Goal: Task Accomplishment & Management: Use online tool/utility

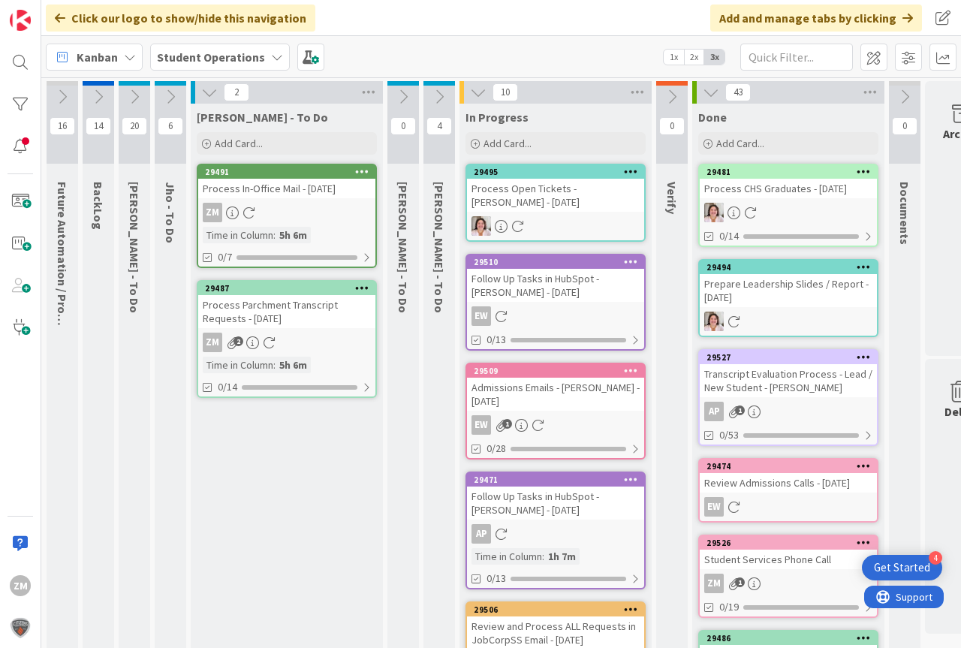
scroll to position [0, 44]
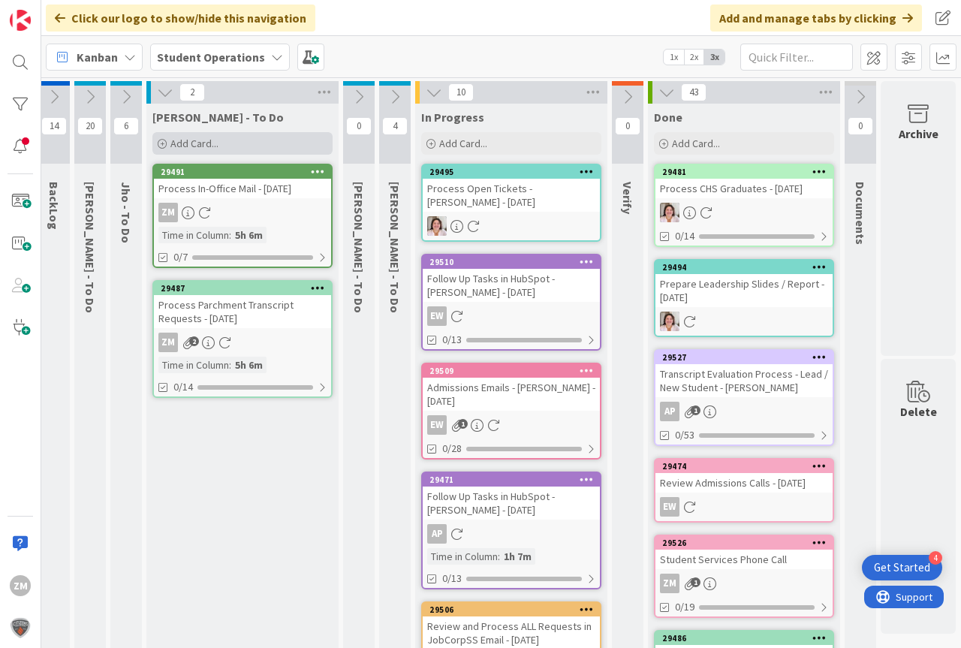
click at [192, 142] on span "Add Card..." at bounding box center [194, 144] width 48 height 14
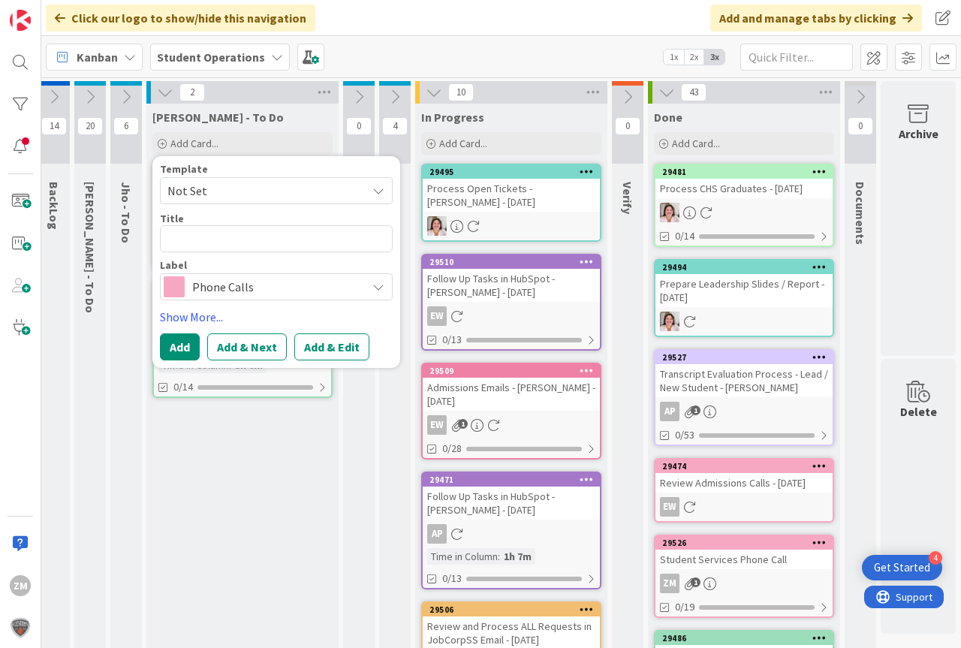
click at [384, 193] on icon at bounding box center [378, 191] width 12 height 12
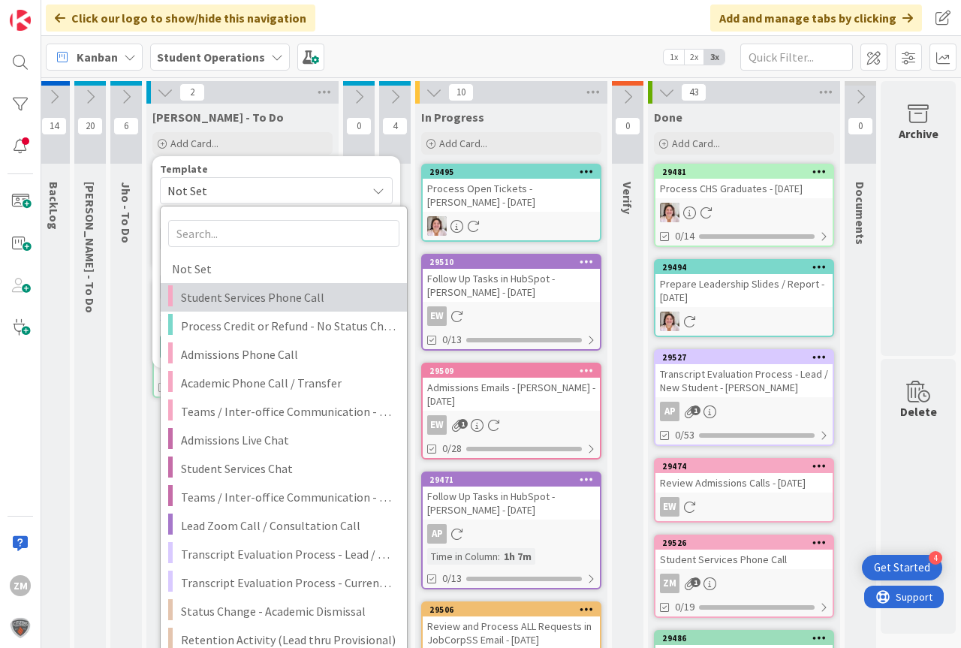
click at [255, 295] on span "Student Services Phone Call" at bounding box center [288, 298] width 215 height 20
type textarea "x"
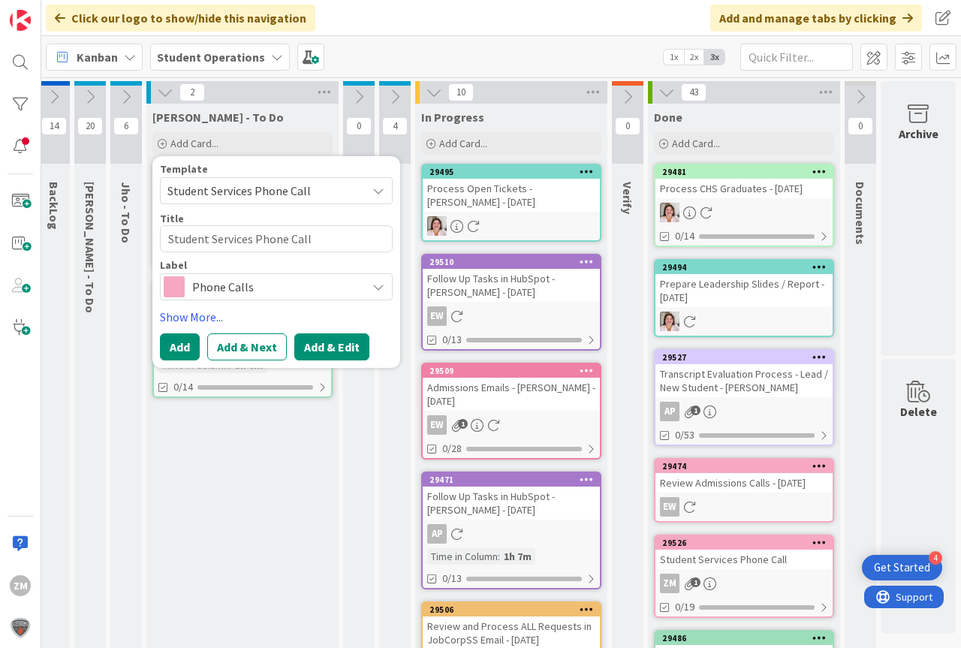
click at [339, 350] on button "Add & Edit" at bounding box center [331, 346] width 75 height 27
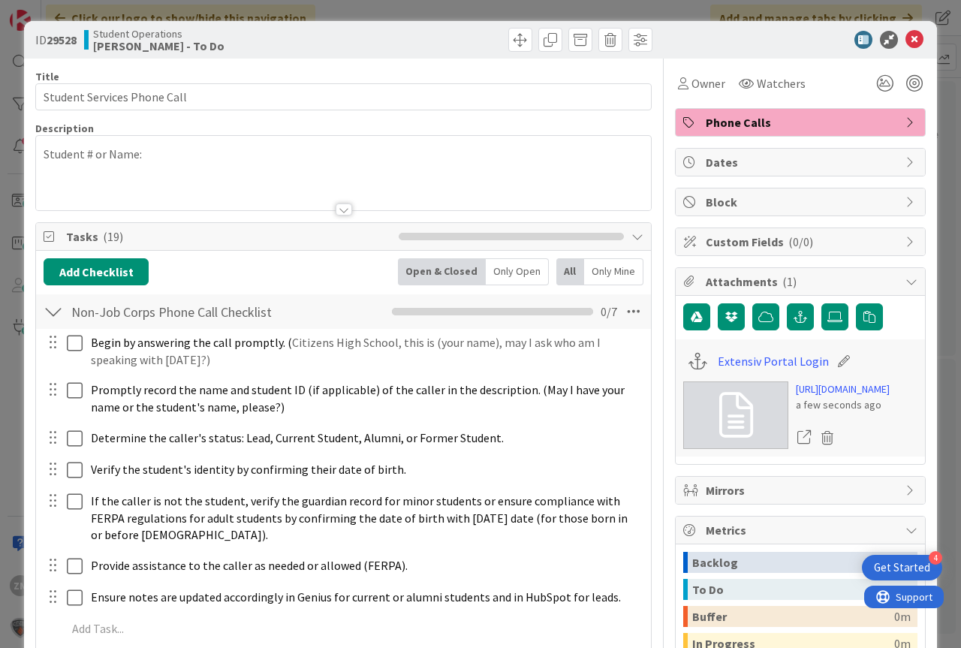
click at [161, 157] on p "Student # or Name:" at bounding box center [344, 154] width 600 height 17
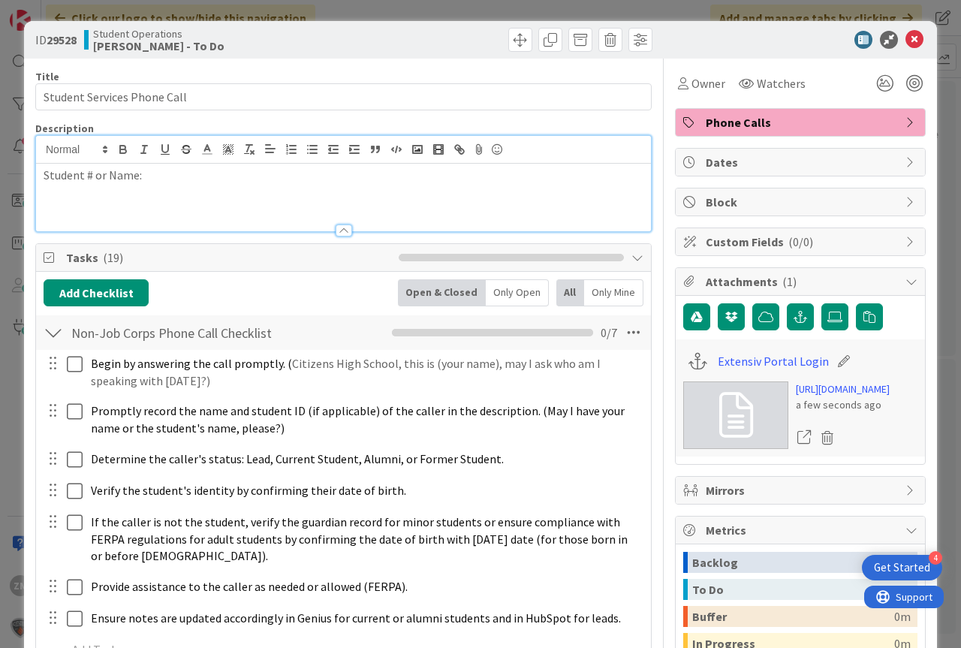
click at [164, 188] on div "Student # or Name:" at bounding box center [343, 198] width 615 height 68
click at [905, 35] on icon at bounding box center [914, 40] width 18 height 18
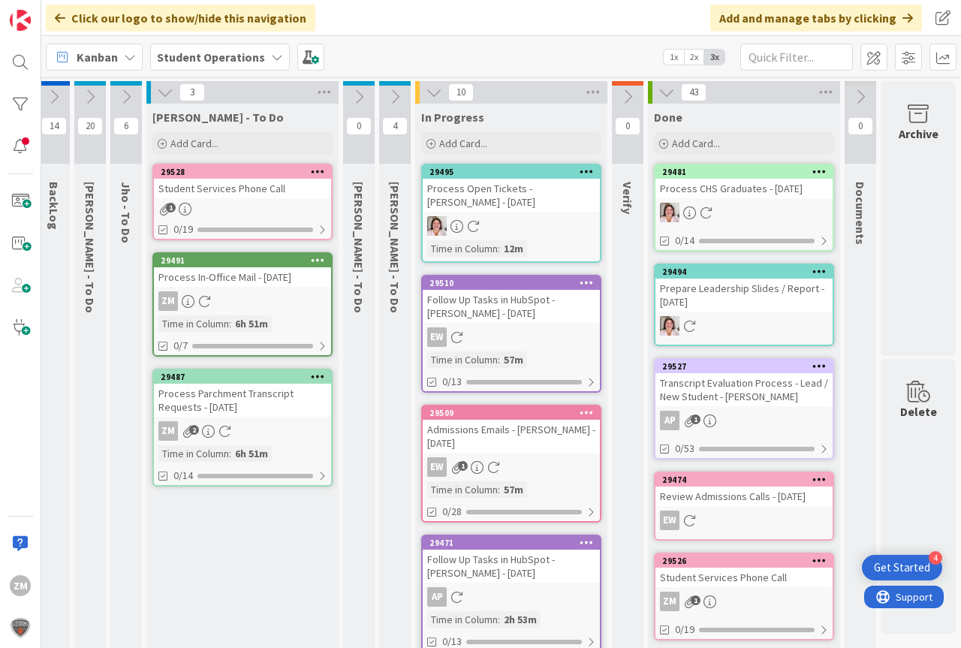
click at [311, 173] on div at bounding box center [317, 172] width 27 height 11
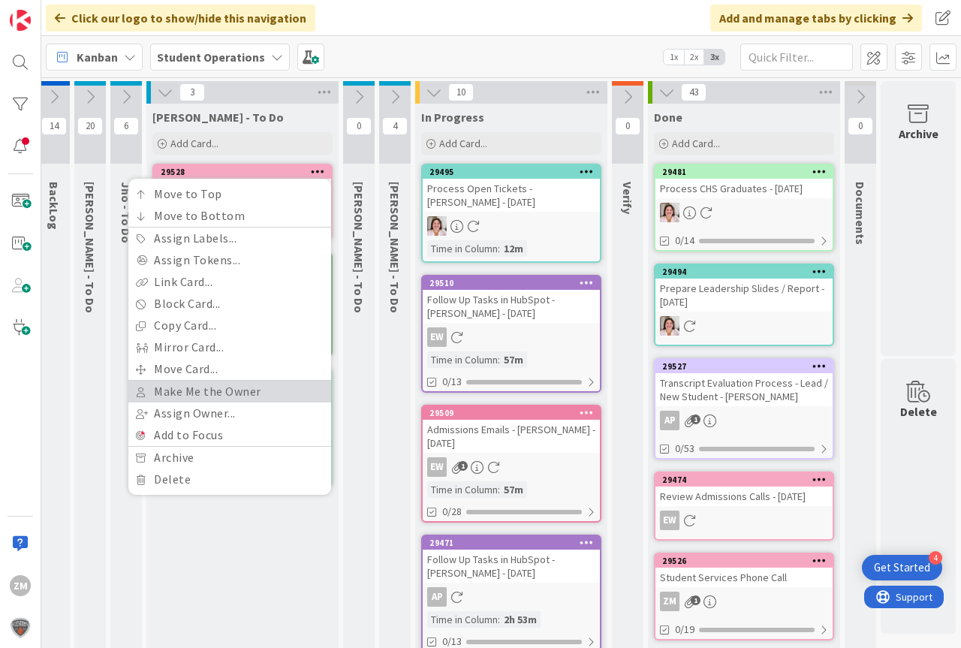
click at [175, 398] on link "Make Me the Owner" at bounding box center [229, 392] width 203 height 22
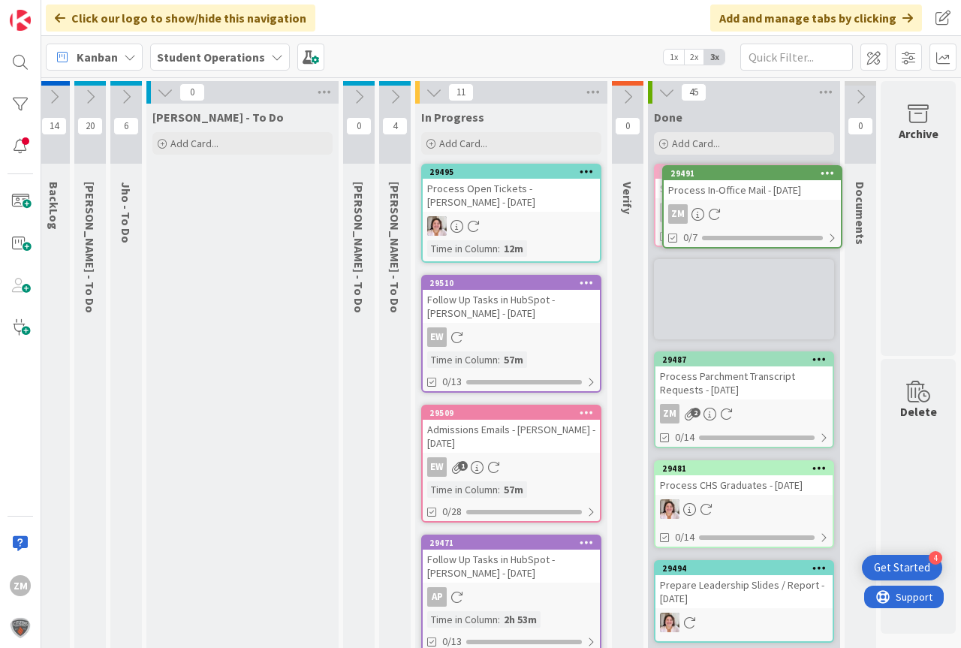
scroll to position [0, 56]
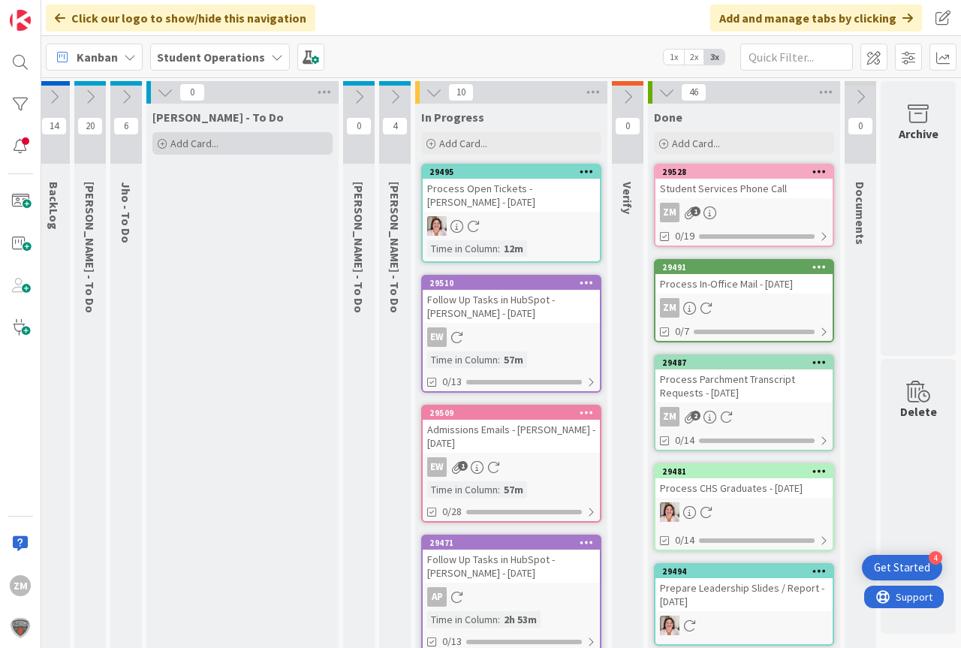
click at [175, 148] on span "Add Card..." at bounding box center [194, 144] width 48 height 14
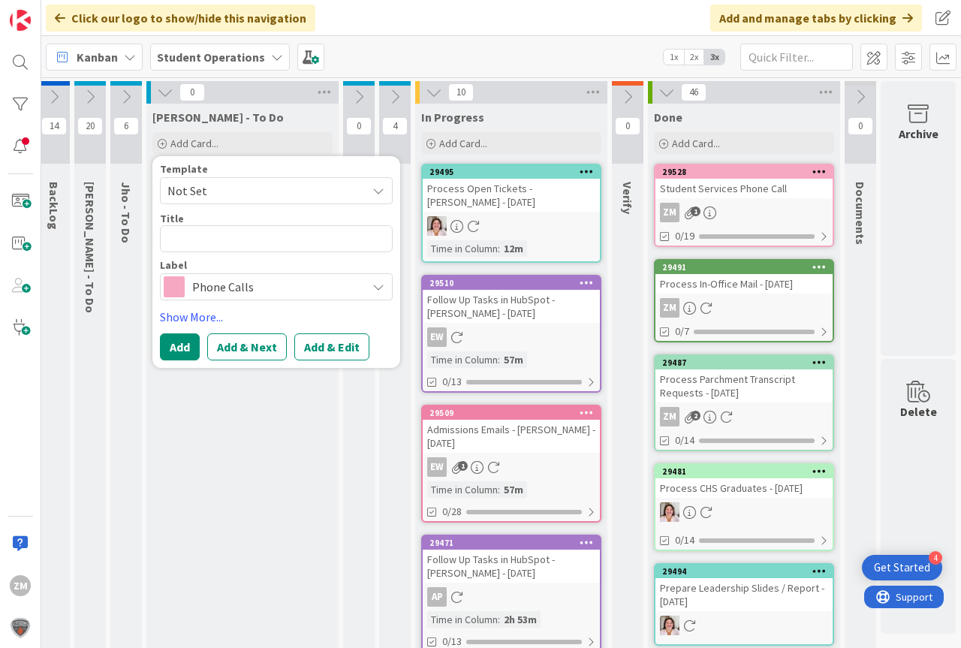
click at [372, 193] on icon at bounding box center [378, 191] width 12 height 12
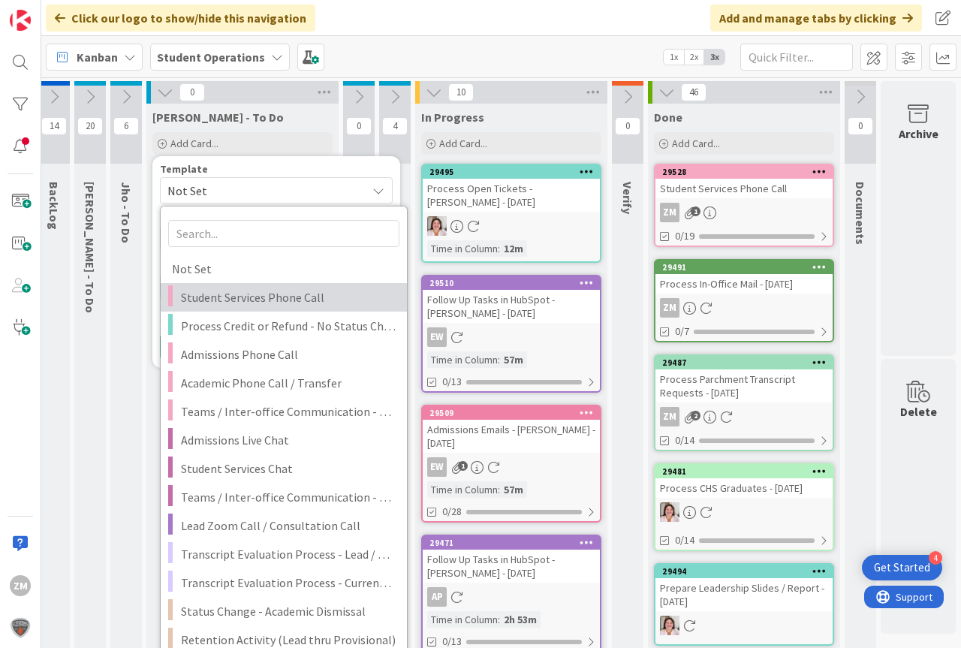
click at [245, 298] on span "Student Services Phone Call" at bounding box center [288, 298] width 215 height 20
type textarea "x"
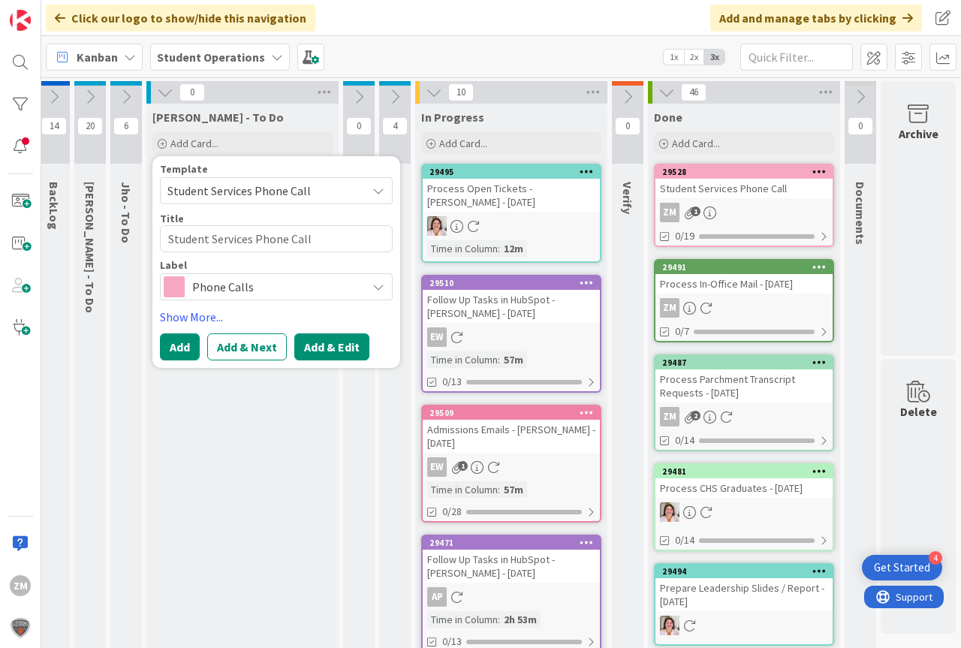
click at [316, 344] on button "Add & Edit" at bounding box center [331, 346] width 75 height 27
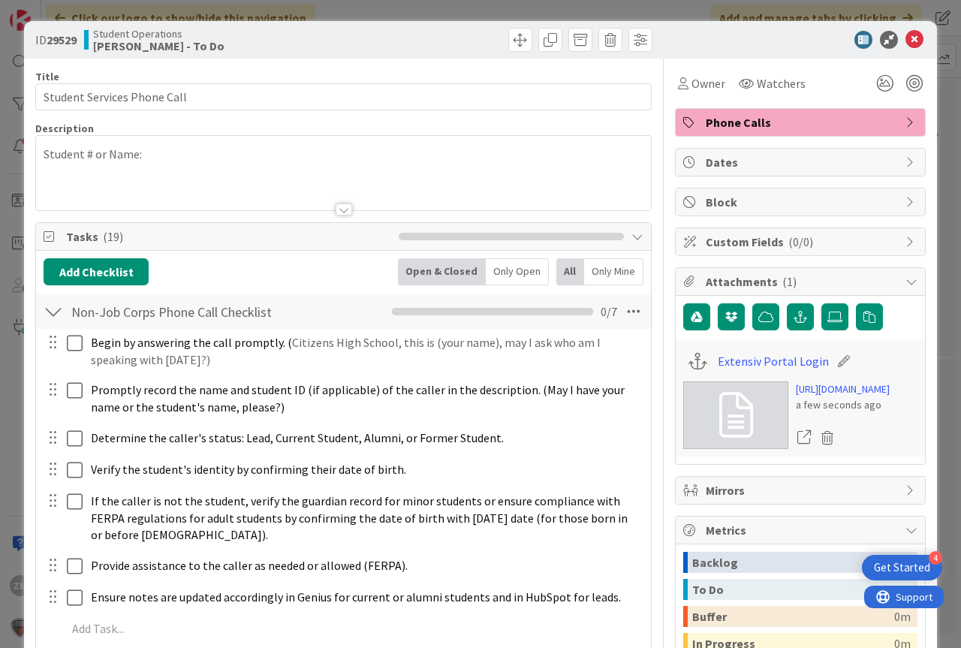
click at [180, 158] on div "Student # or Name:" at bounding box center [343, 173] width 615 height 74
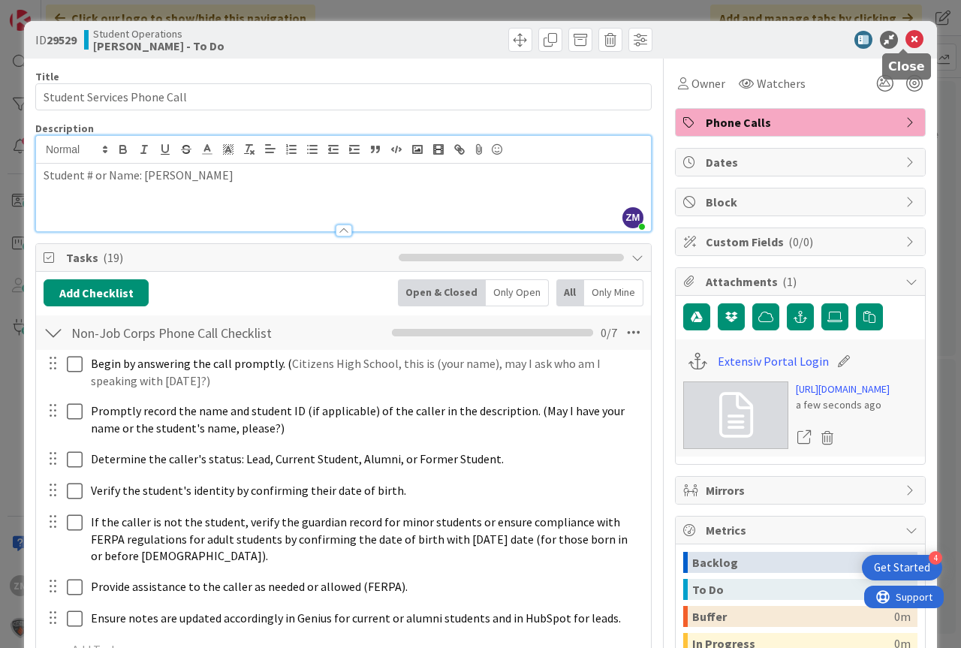
click at [905, 44] on icon at bounding box center [914, 40] width 18 height 18
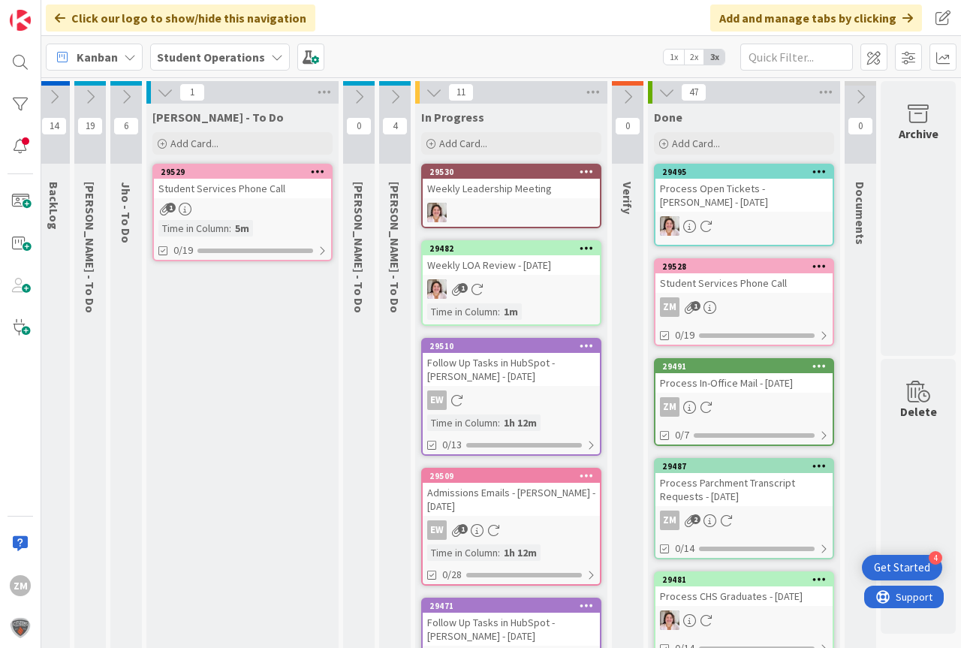
click at [185, 214] on div "1" at bounding box center [242, 209] width 177 height 13
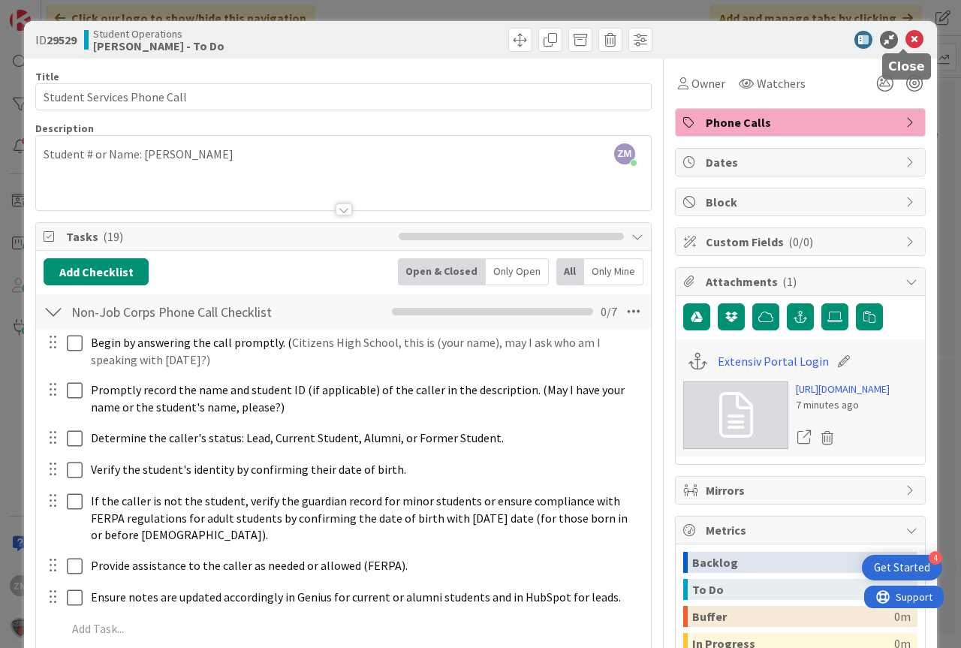
click at [905, 40] on icon at bounding box center [914, 40] width 18 height 18
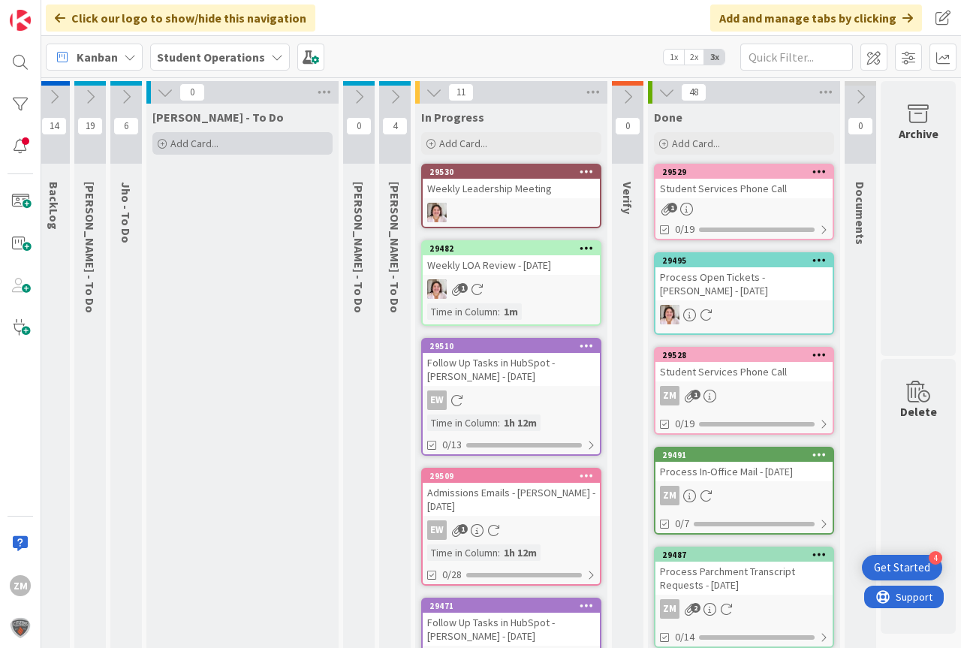
click at [193, 148] on span "Add Card..." at bounding box center [194, 144] width 48 height 14
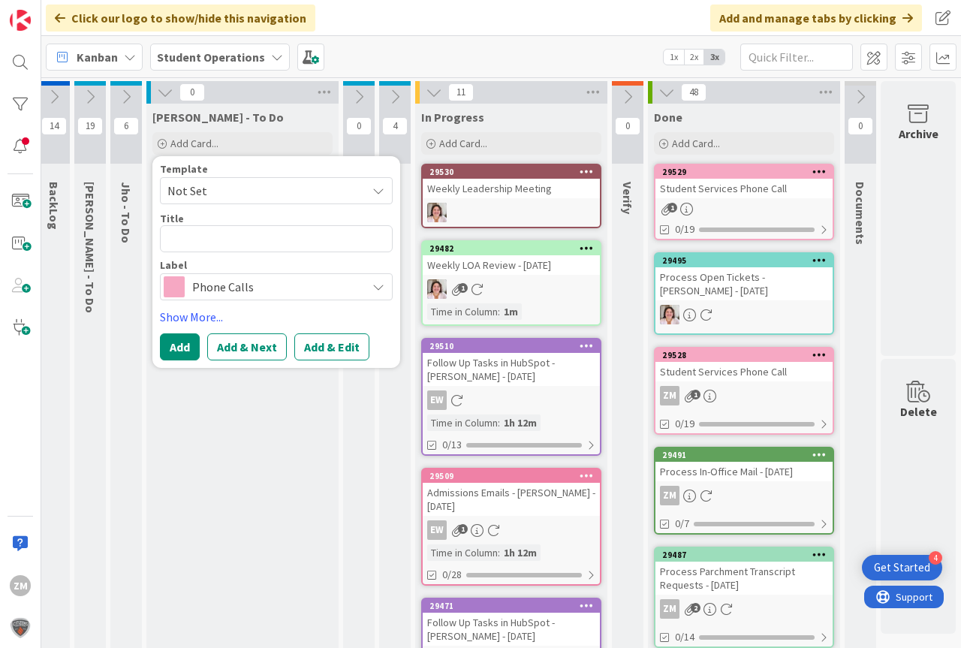
click at [372, 191] on icon at bounding box center [378, 191] width 12 height 12
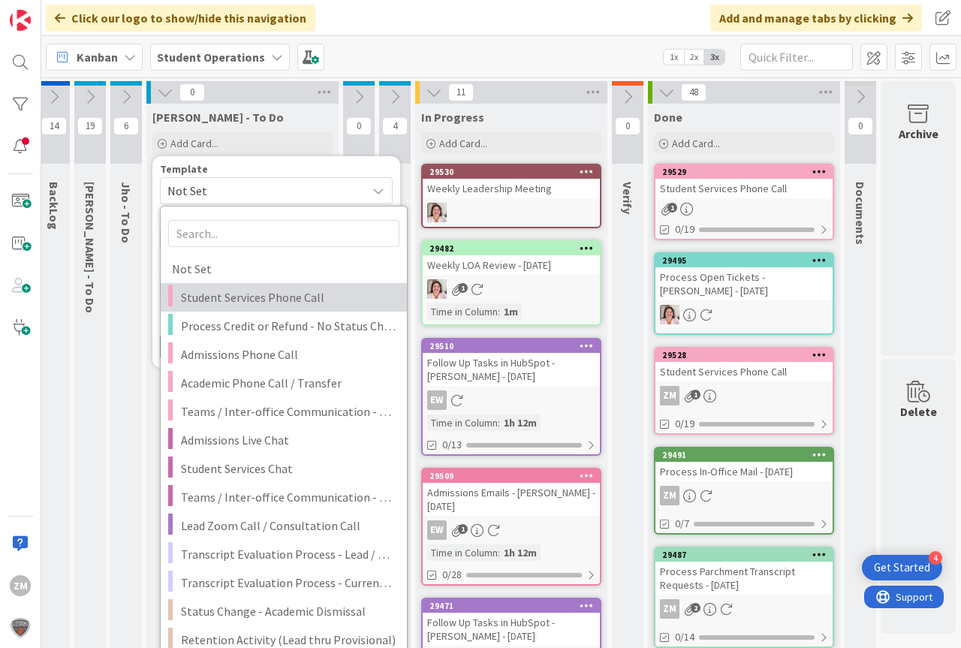
click at [218, 301] on span "Student Services Phone Call" at bounding box center [288, 298] width 215 height 20
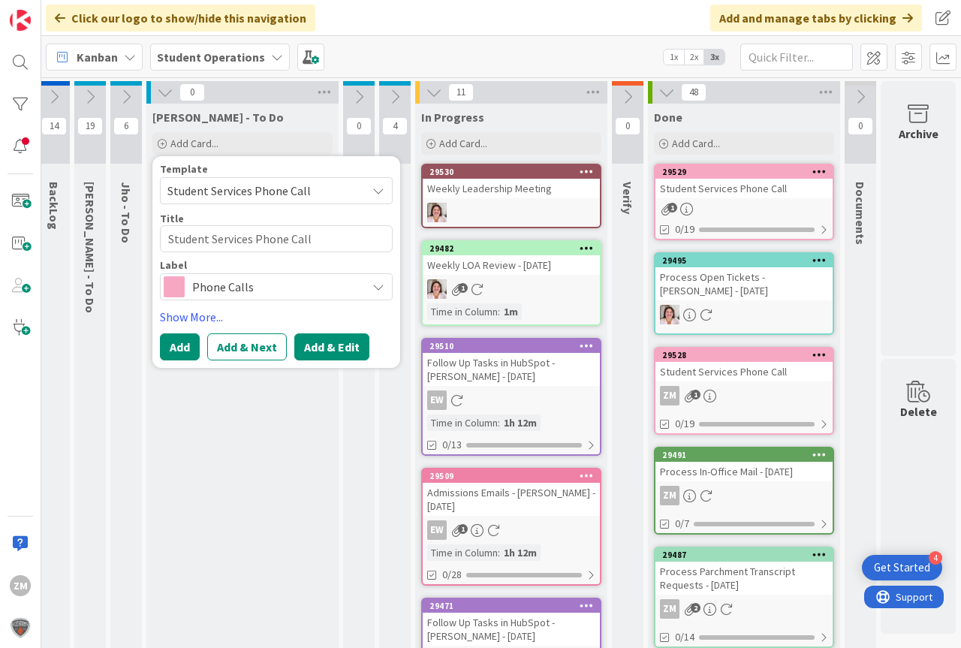
click at [320, 349] on button "Add & Edit" at bounding box center [331, 346] width 75 height 27
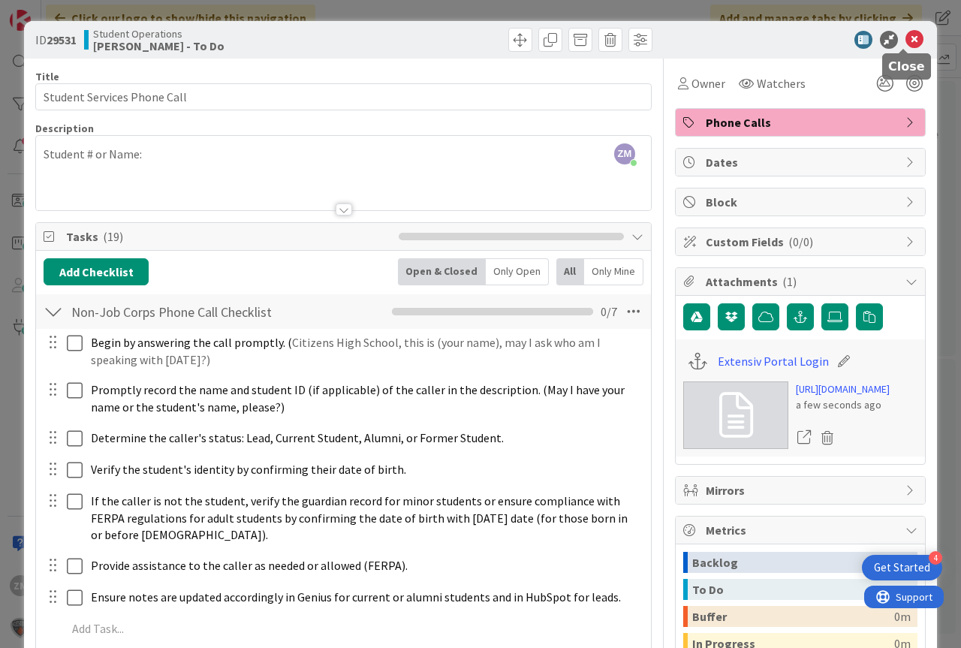
click at [905, 41] on icon at bounding box center [914, 40] width 18 height 18
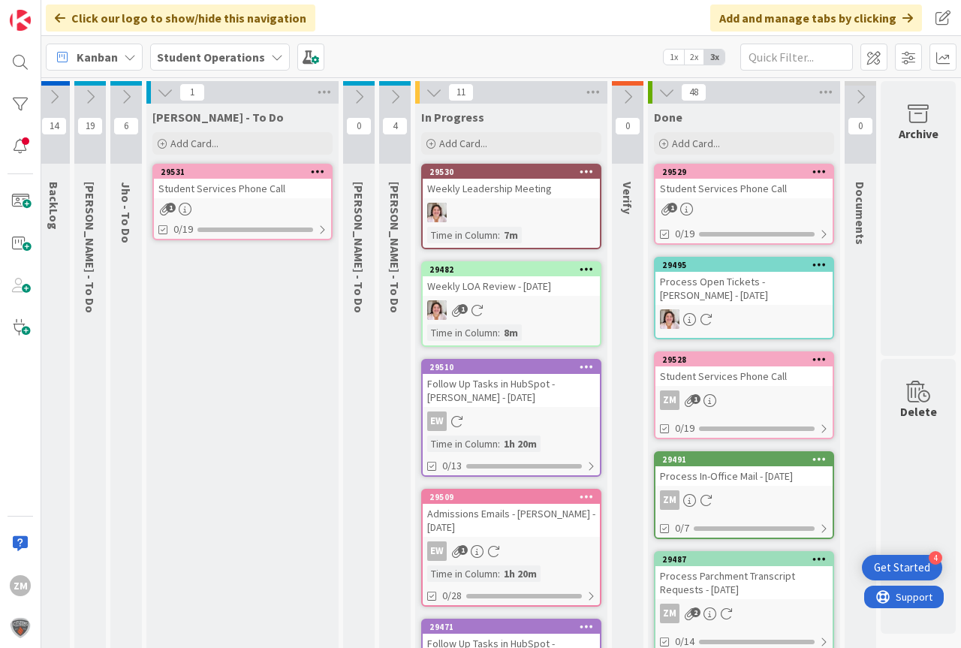
click at [311, 172] on icon at bounding box center [318, 171] width 14 height 11
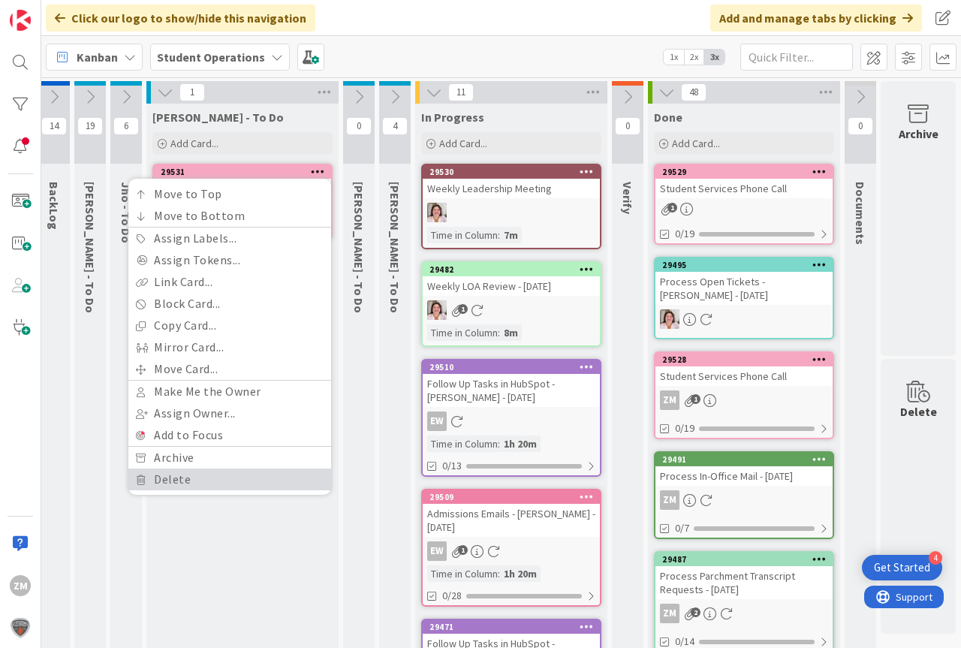
click at [172, 481] on link "Delete" at bounding box center [229, 479] width 203 height 22
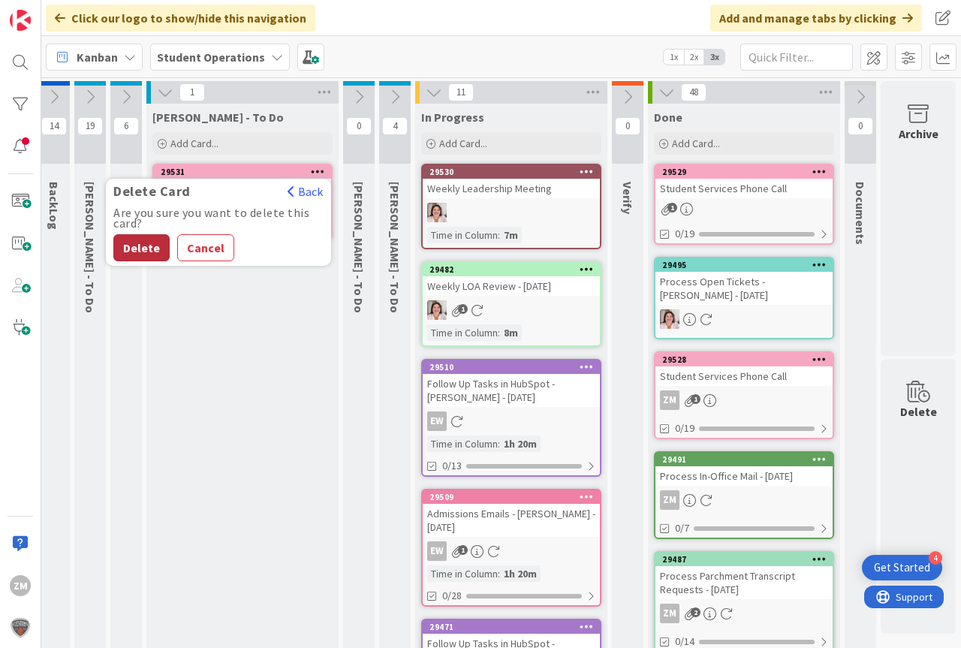
click at [129, 248] on button "Delete" at bounding box center [141, 247] width 56 height 27
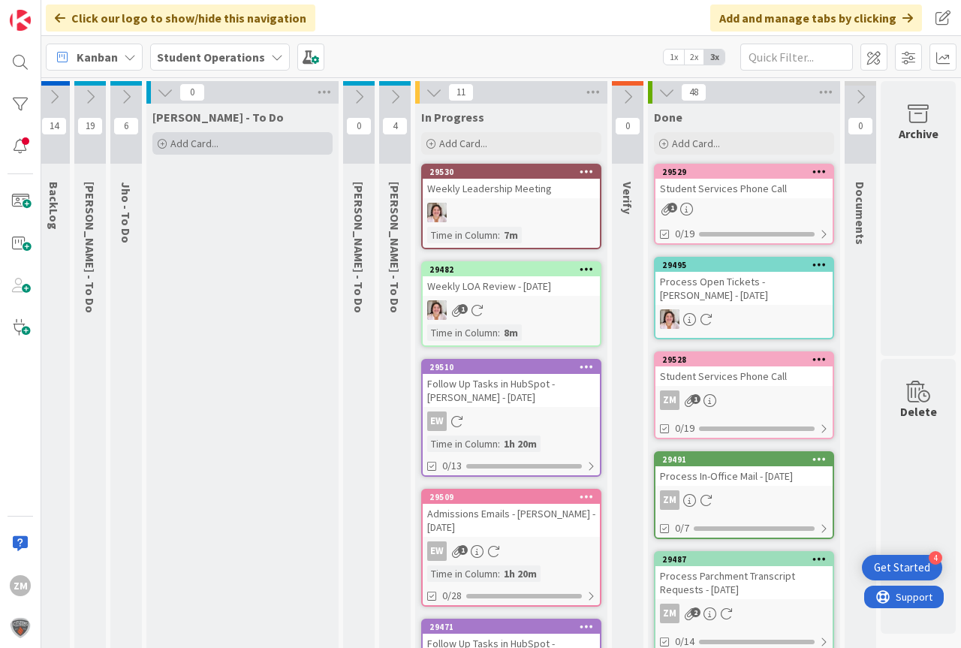
click at [187, 148] on span "Add Card..." at bounding box center [194, 144] width 48 height 14
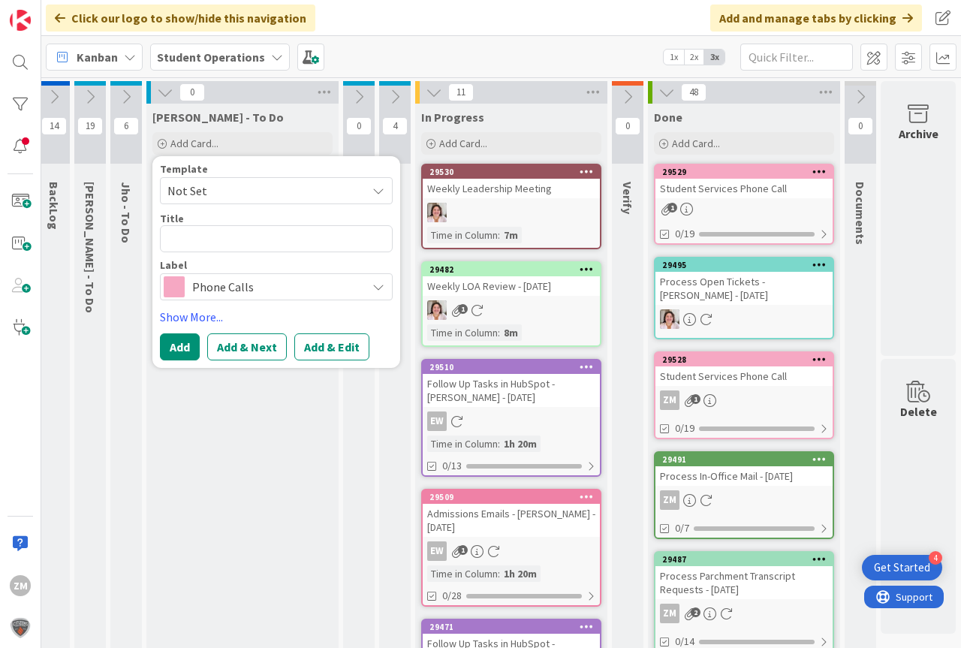
click at [372, 191] on icon at bounding box center [378, 191] width 12 height 12
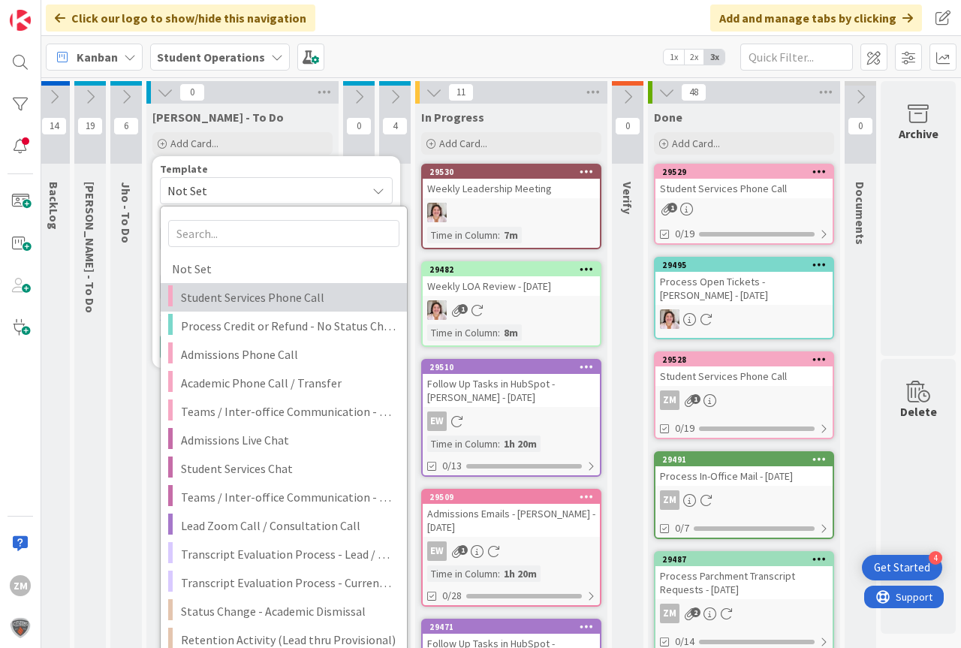
click at [239, 297] on span "Student Services Phone Call" at bounding box center [288, 298] width 215 height 20
type textarea "x"
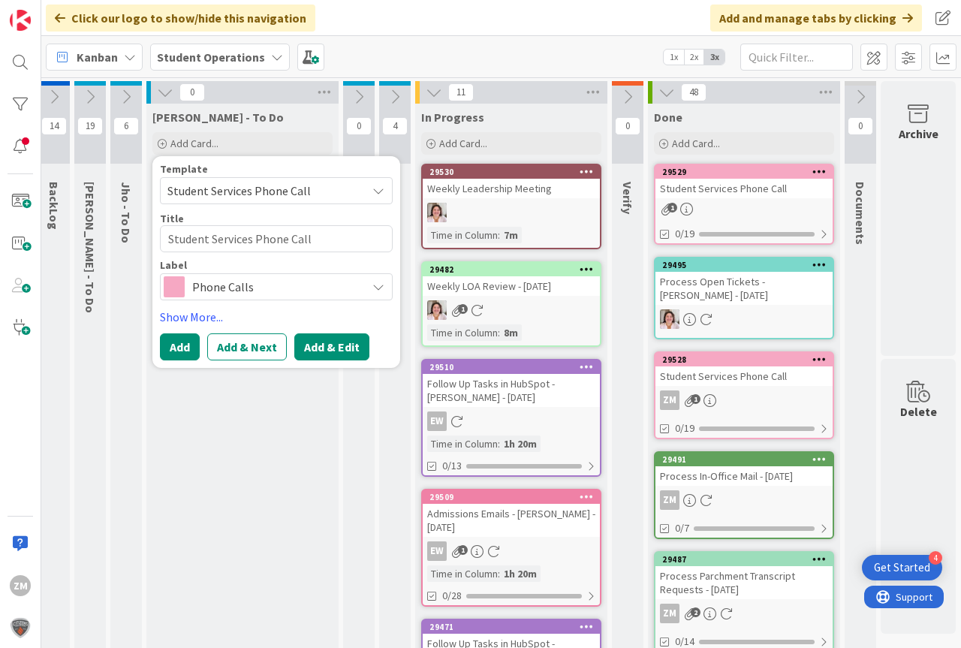
click at [326, 348] on button "Add & Edit" at bounding box center [331, 346] width 75 height 27
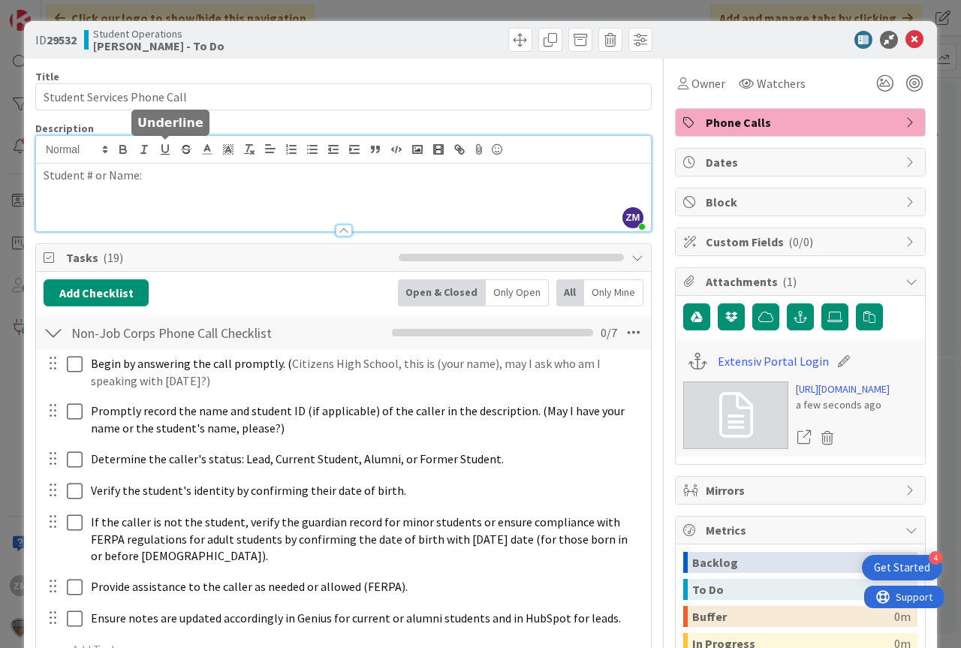
click at [163, 150] on div "ZM [PERSON_NAME] just joined Student # or Name:" at bounding box center [343, 183] width 615 height 95
click at [909, 37] on icon at bounding box center [914, 40] width 18 height 18
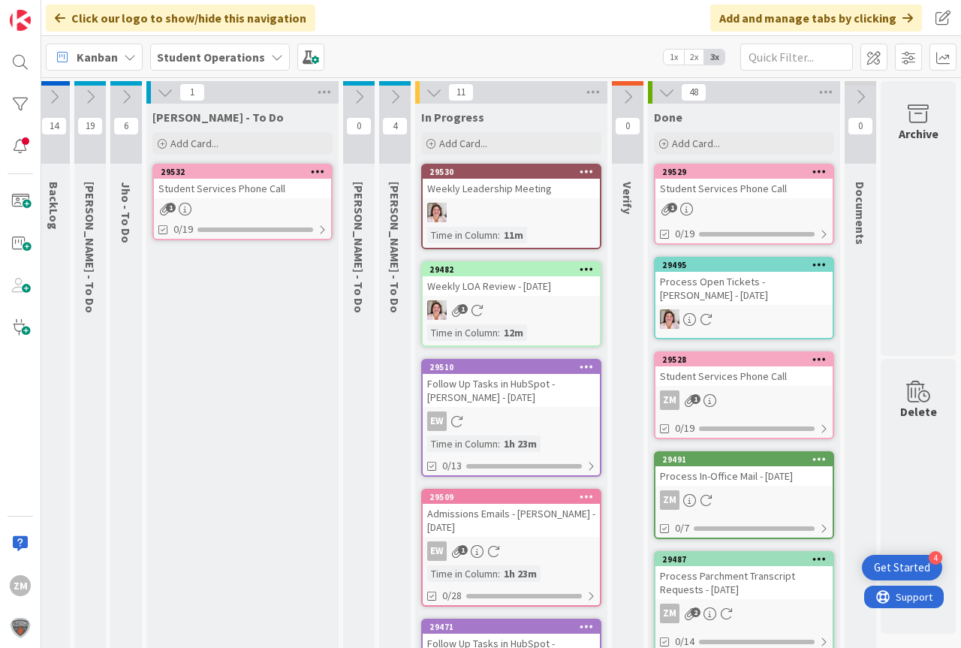
drag, startPoint x: 293, startPoint y: 171, endPoint x: 300, endPoint y: 176, distance: 8.8
click at [304, 171] on div at bounding box center [317, 172] width 27 height 11
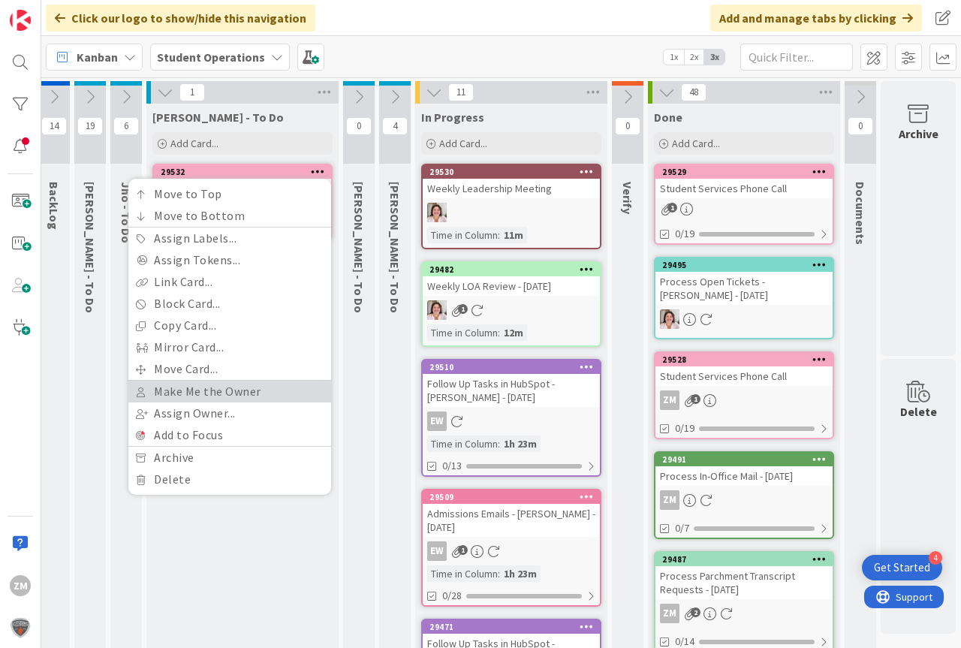
click at [198, 390] on link "Make Me the Owner" at bounding box center [229, 392] width 203 height 22
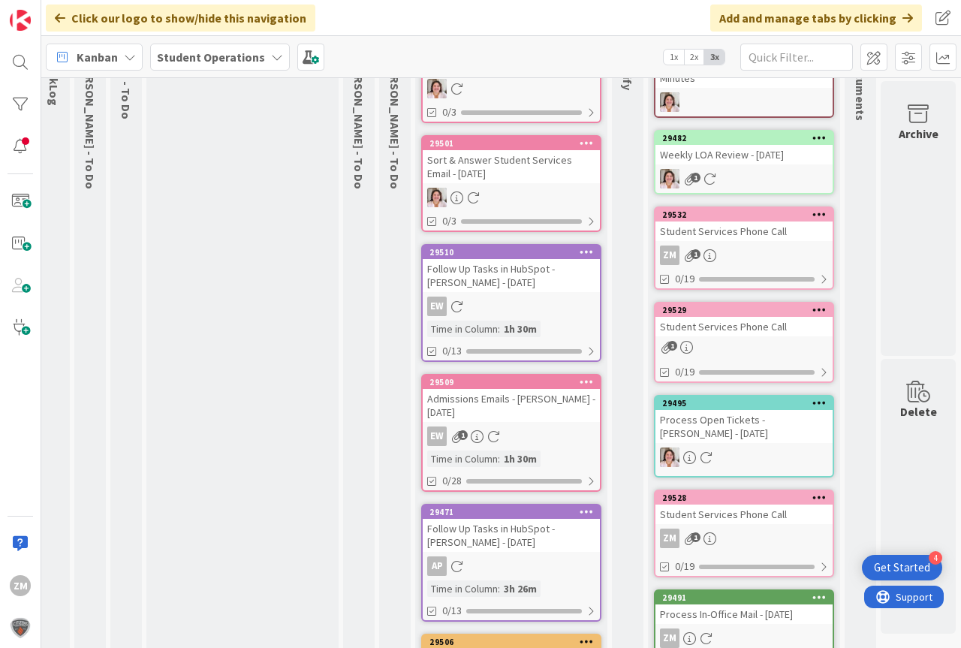
scroll to position [0, 56]
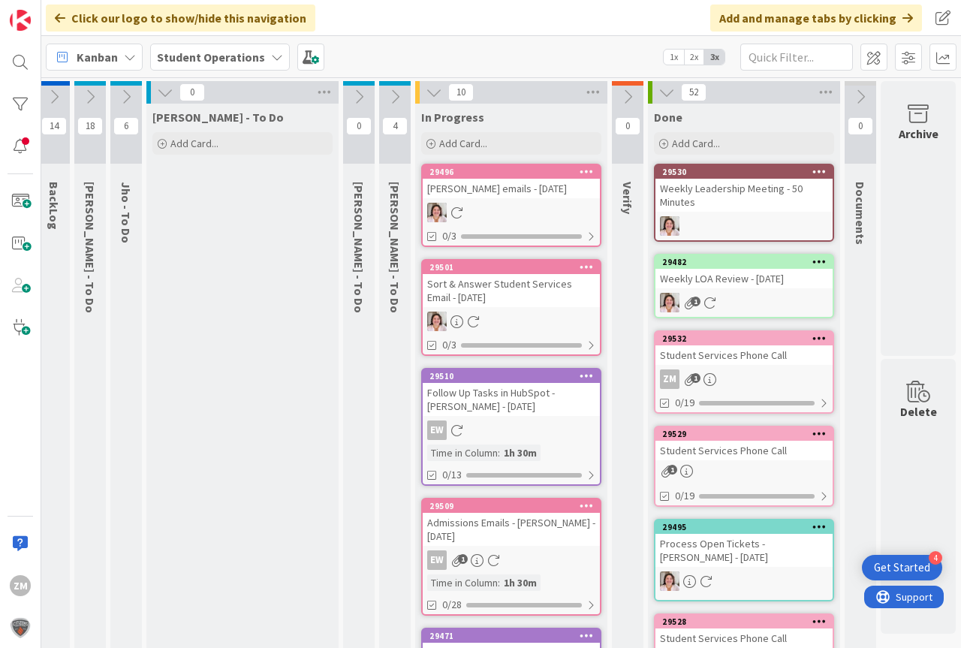
click at [118, 96] on icon at bounding box center [126, 97] width 17 height 17
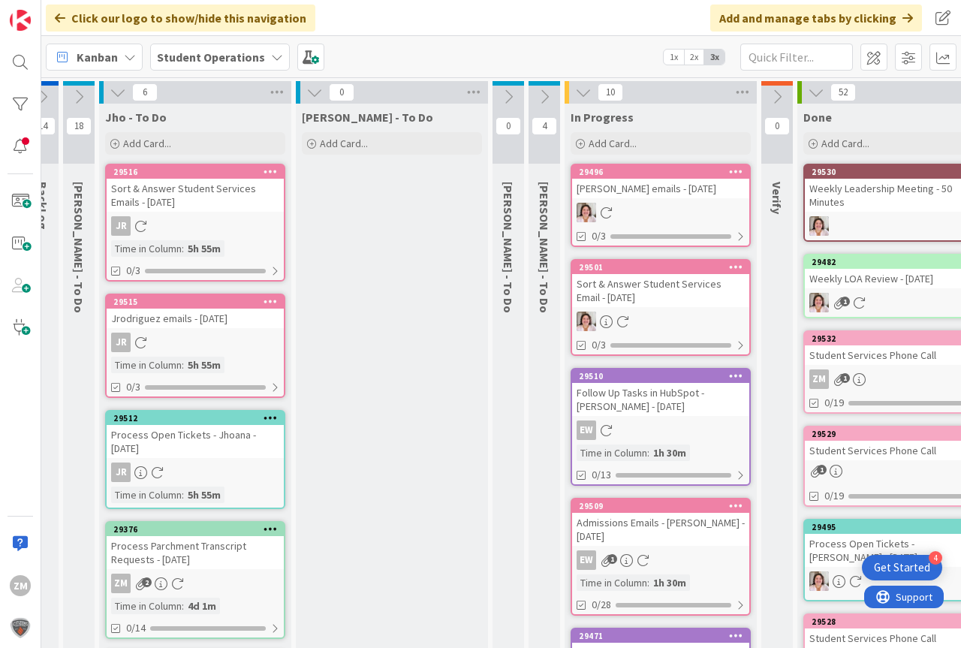
click at [119, 92] on icon at bounding box center [118, 92] width 17 height 17
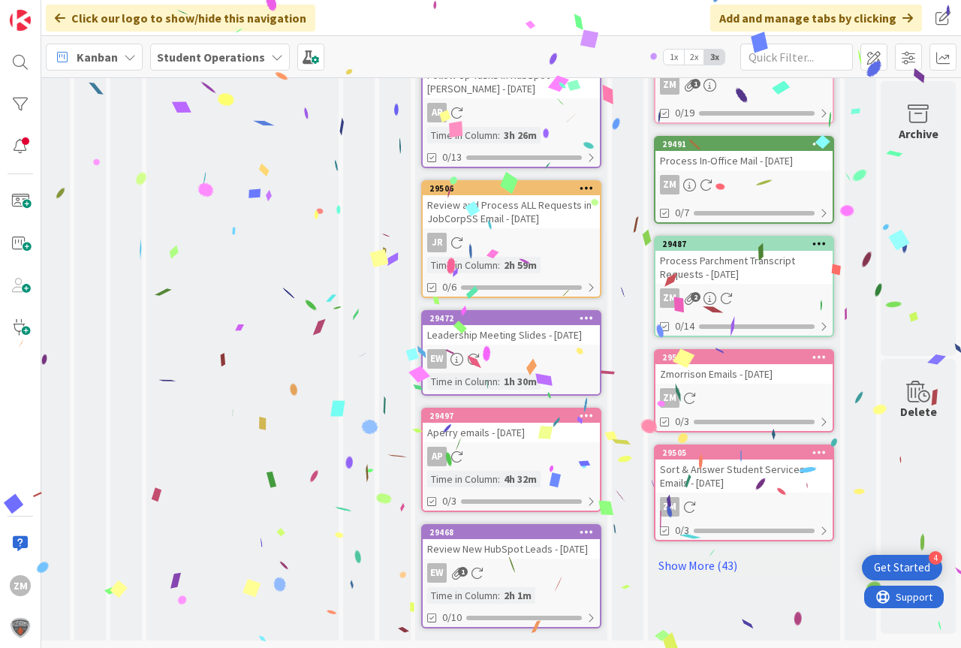
scroll to position [602, 56]
